Goal: Information Seeking & Learning: Learn about a topic

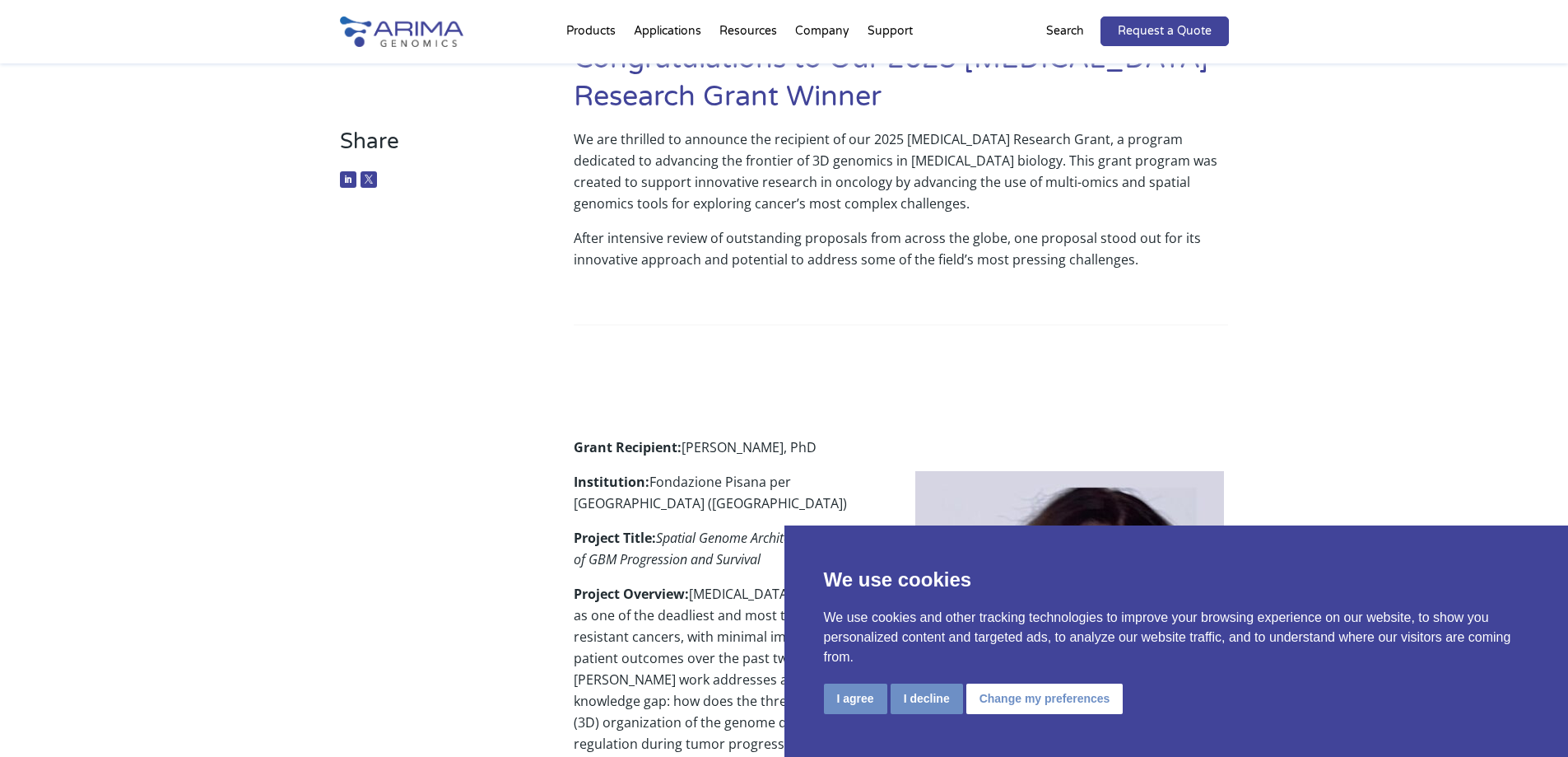
scroll to position [132, 0]
click at [932, 704] on button "I decline" at bounding box center [926, 699] width 72 height 30
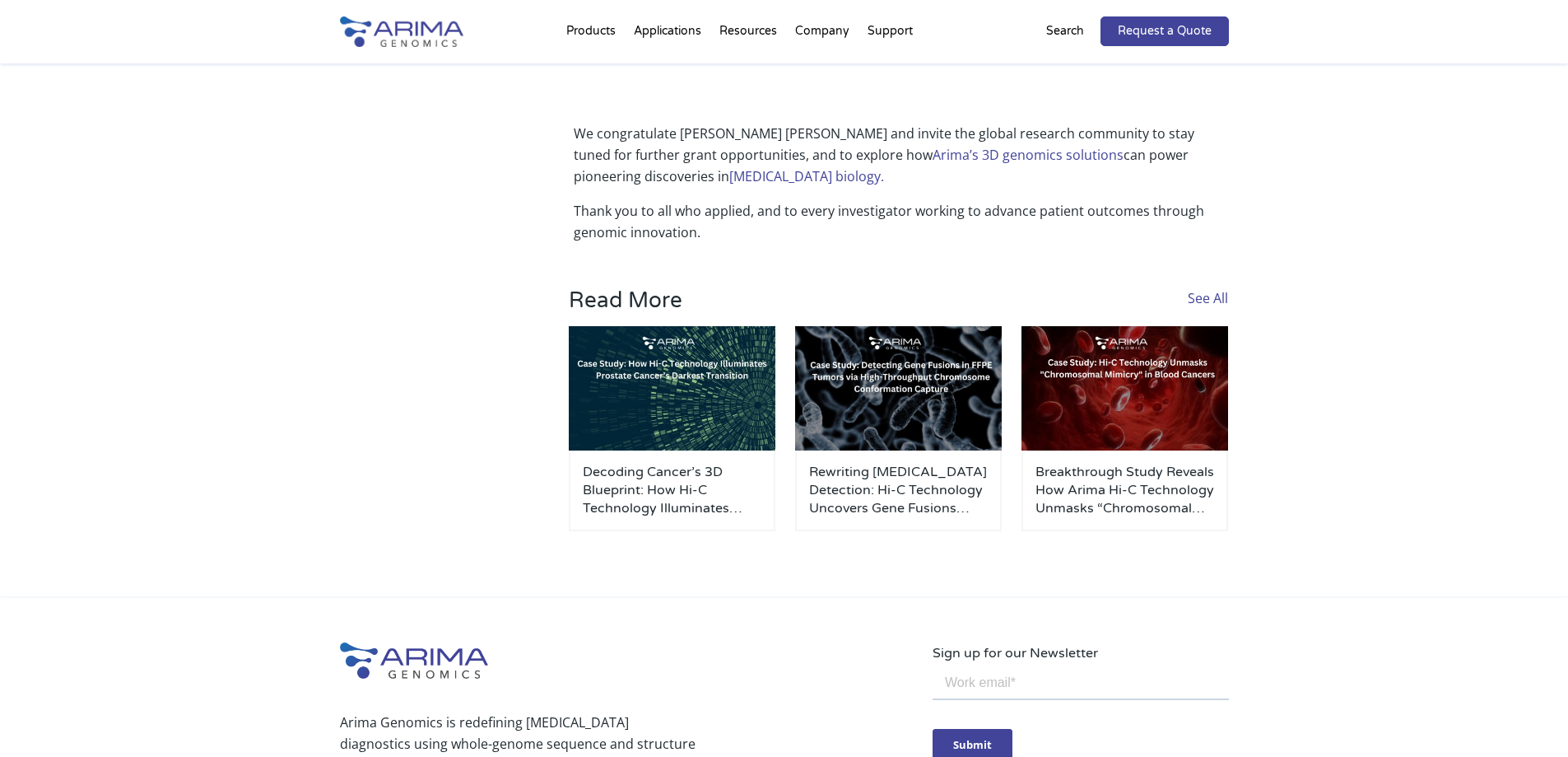
scroll to position [1383, 0]
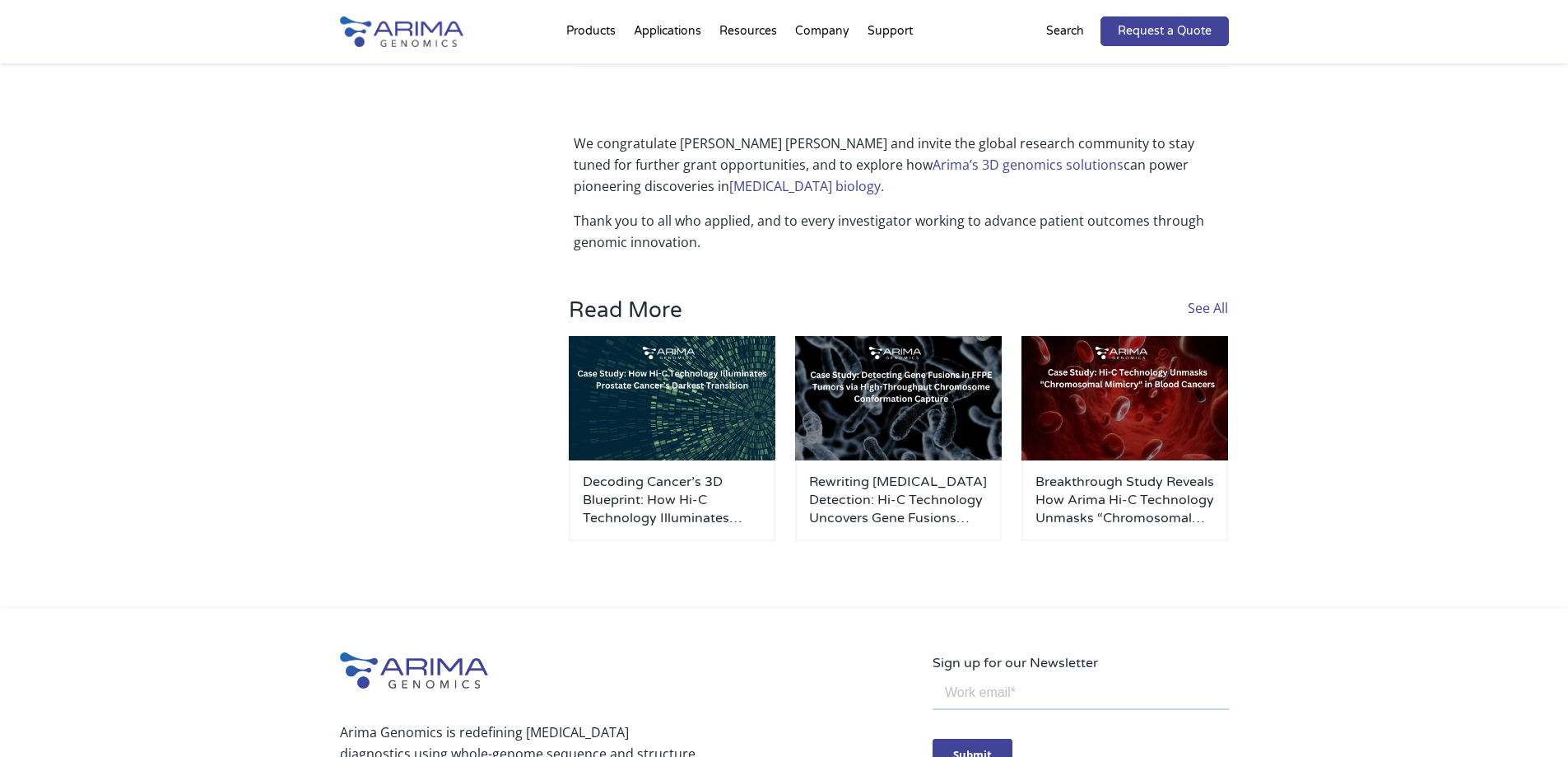
click at [1201, 299] on link "See All" at bounding box center [1207, 308] width 41 height 18
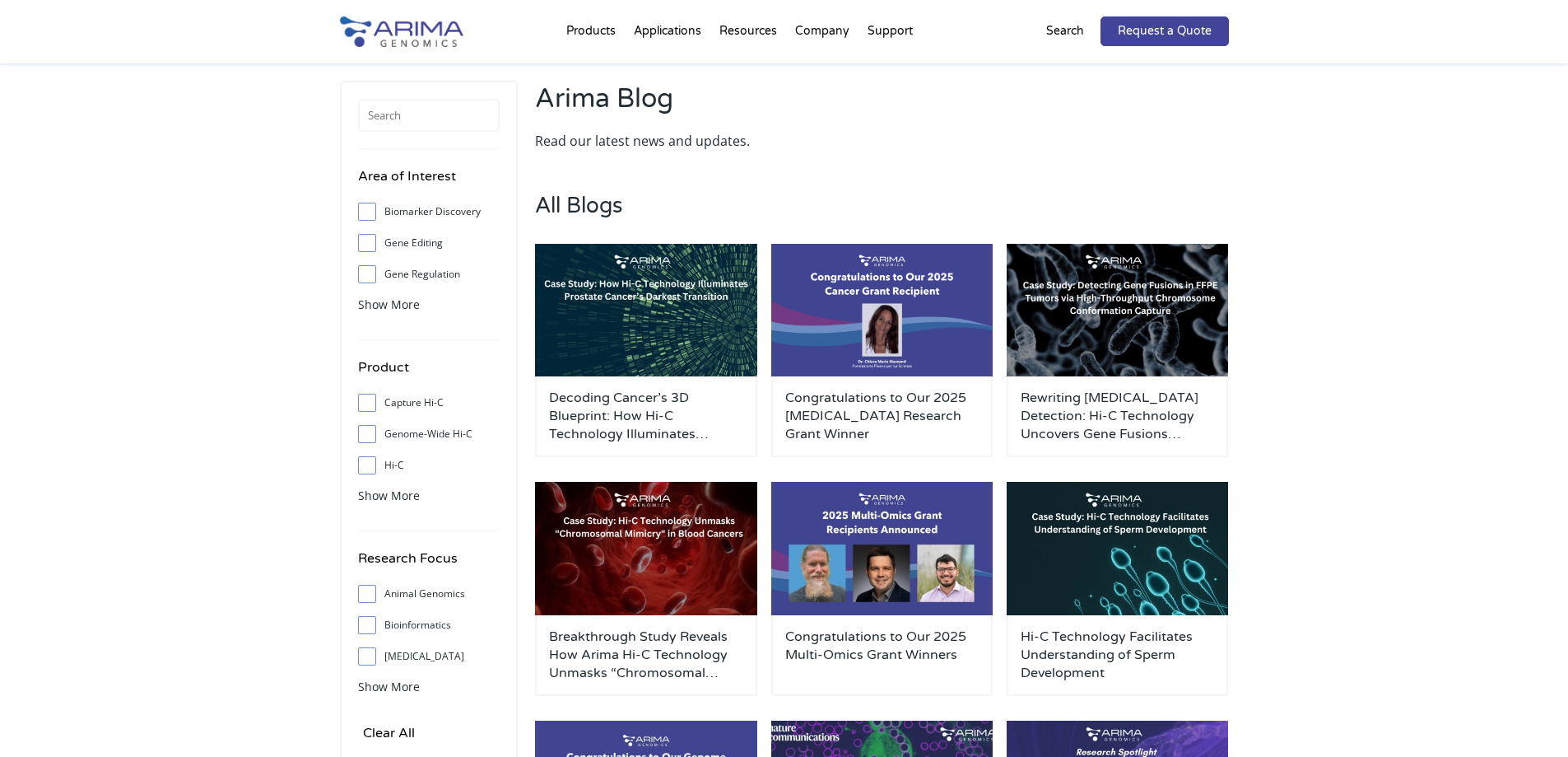
scroll to position [65, 0]
click at [359, 659] on span at bounding box center [371, 655] width 27 height 18
click at [362, 659] on input "[MEDICAL_DATA]" at bounding box center [367, 655] width 11 height 11
checkbox input "true"
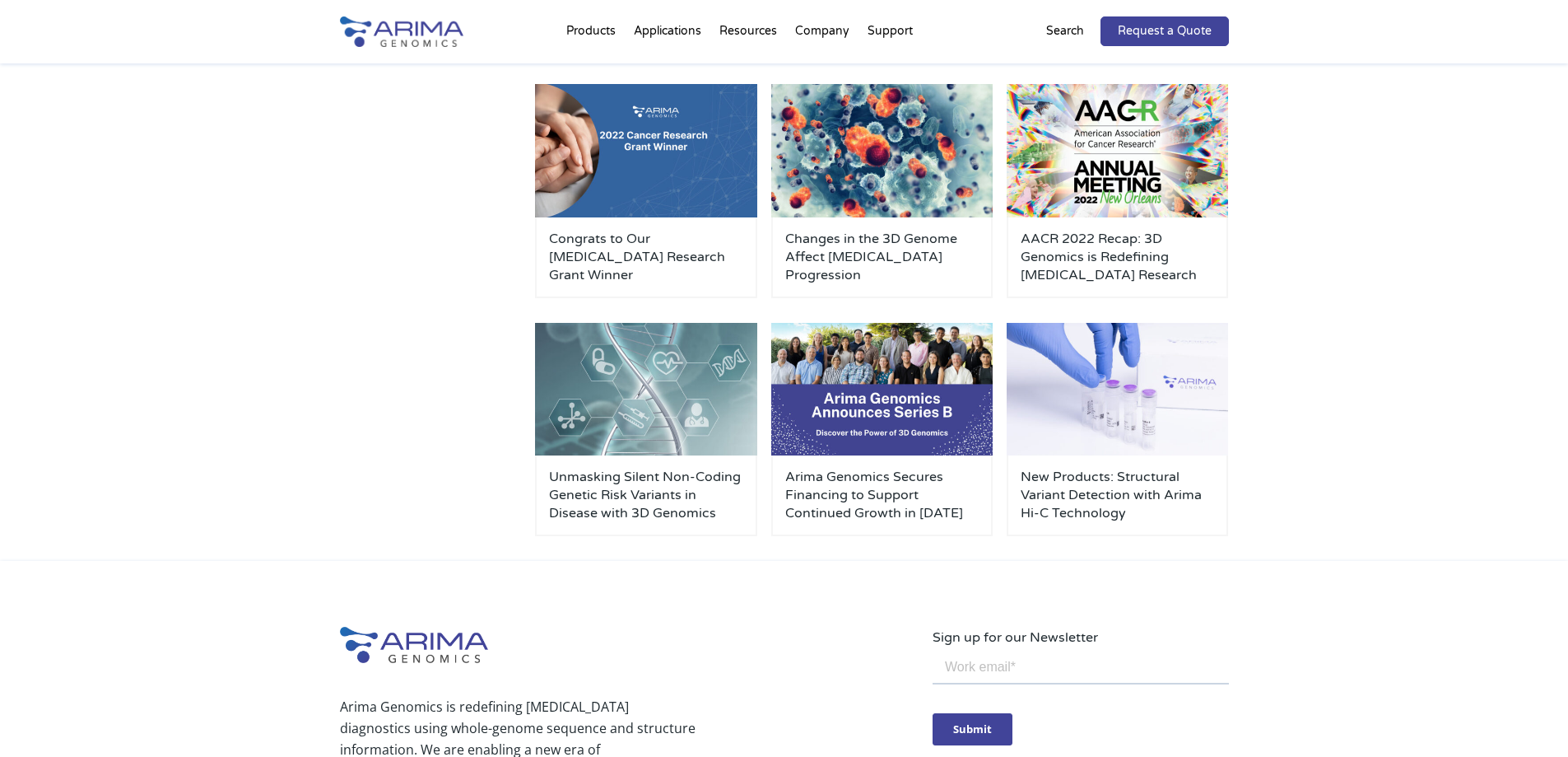
scroll to position [1844, 0]
